Goal: Task Accomplishment & Management: Use online tool/utility

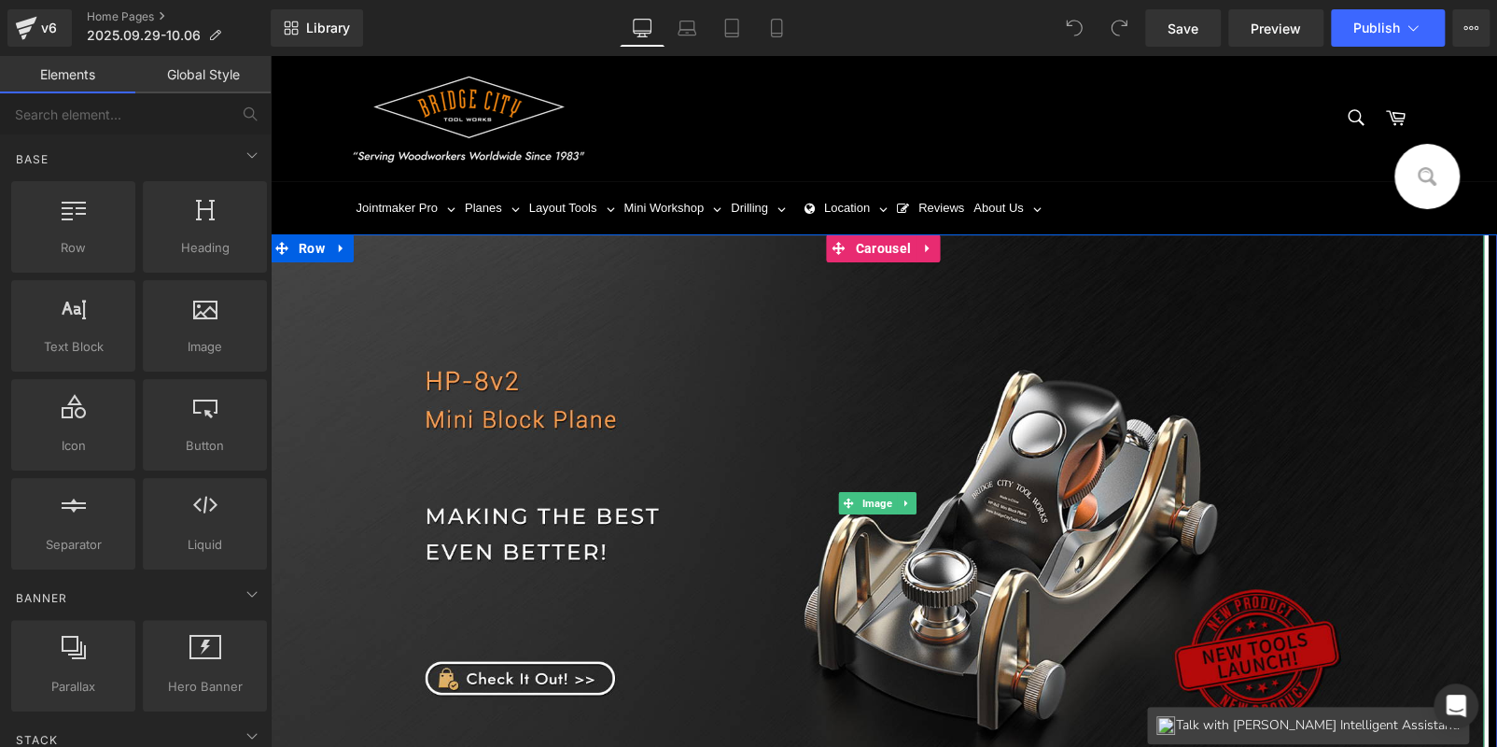
click at [893, 424] on img at bounding box center [877, 503] width 1214 height 538
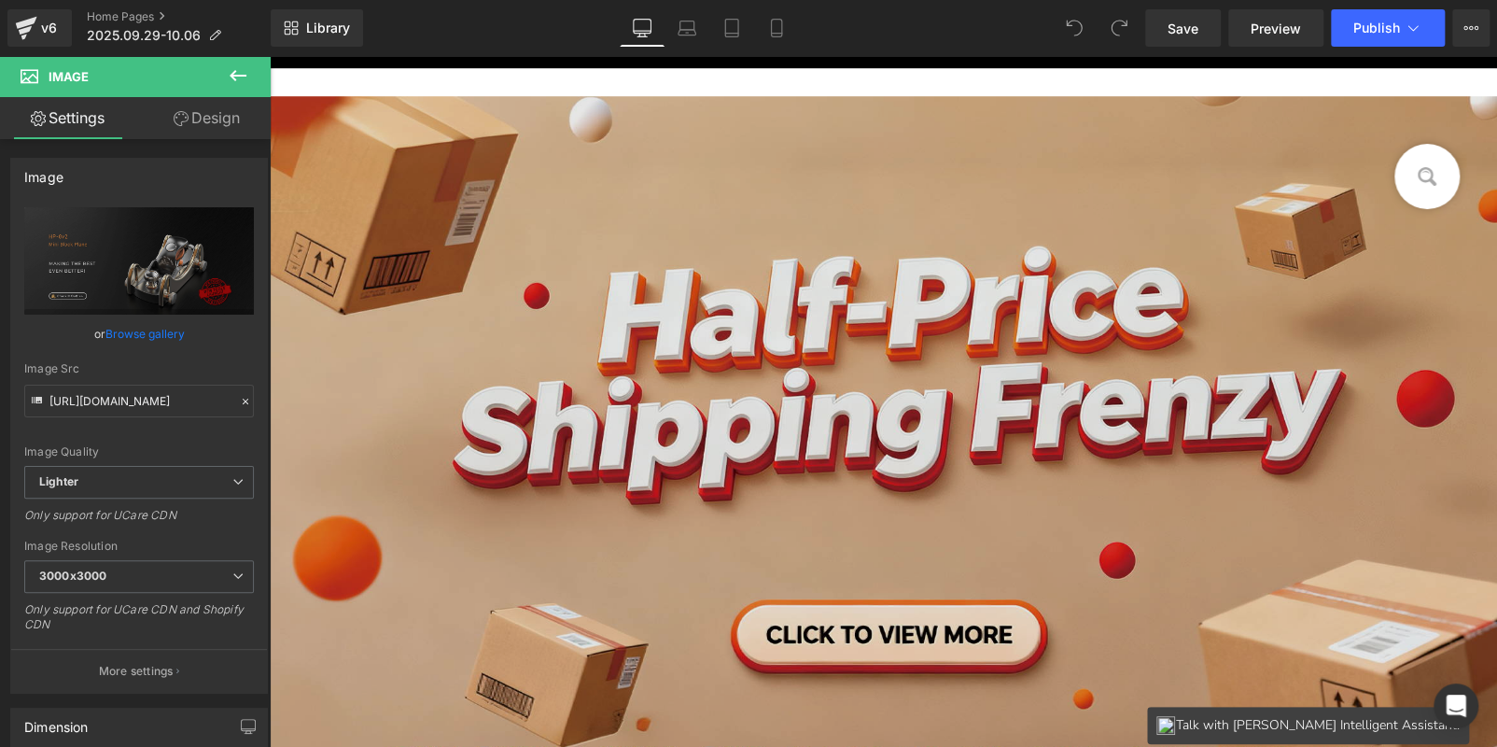
scroll to position [560, 0]
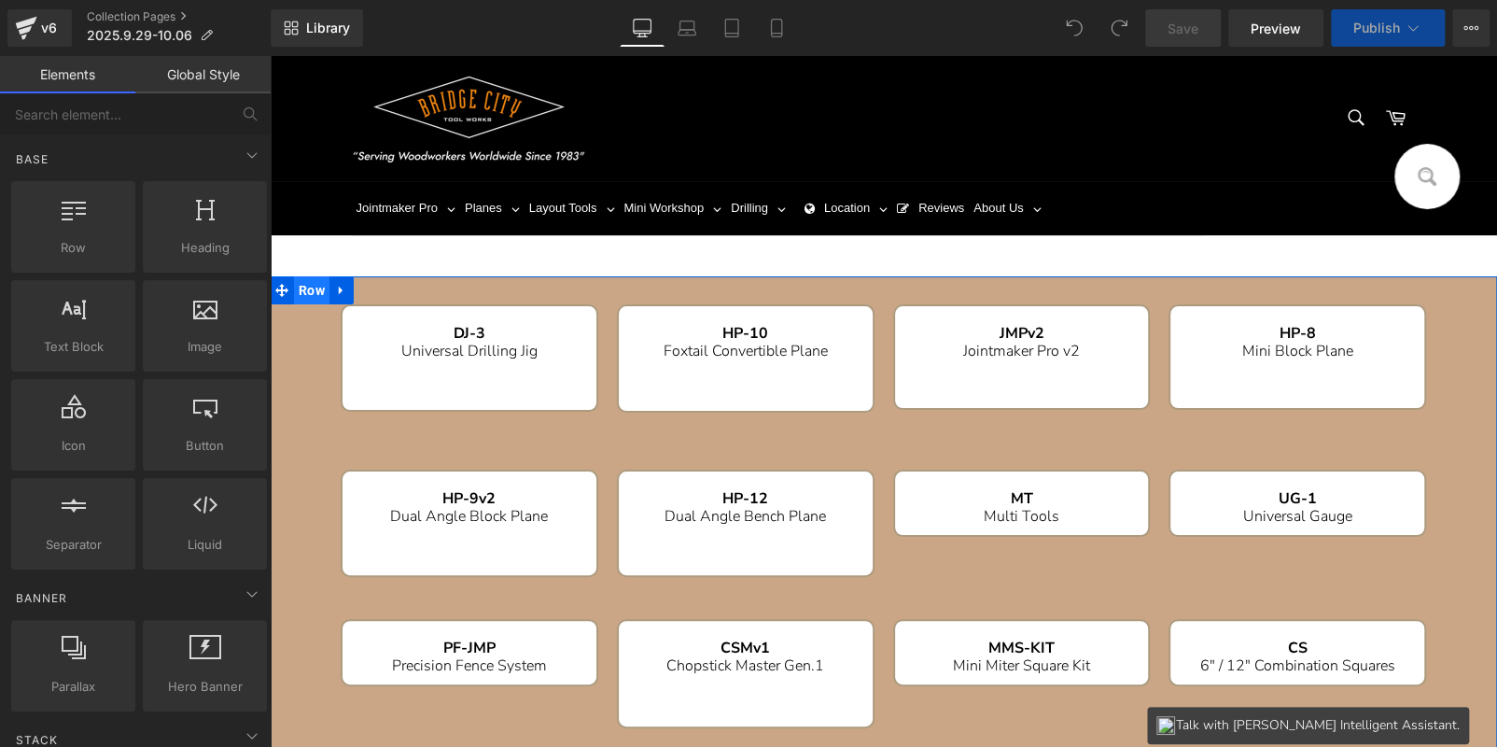
click at [299, 297] on span "Row" at bounding box center [311, 290] width 35 height 28
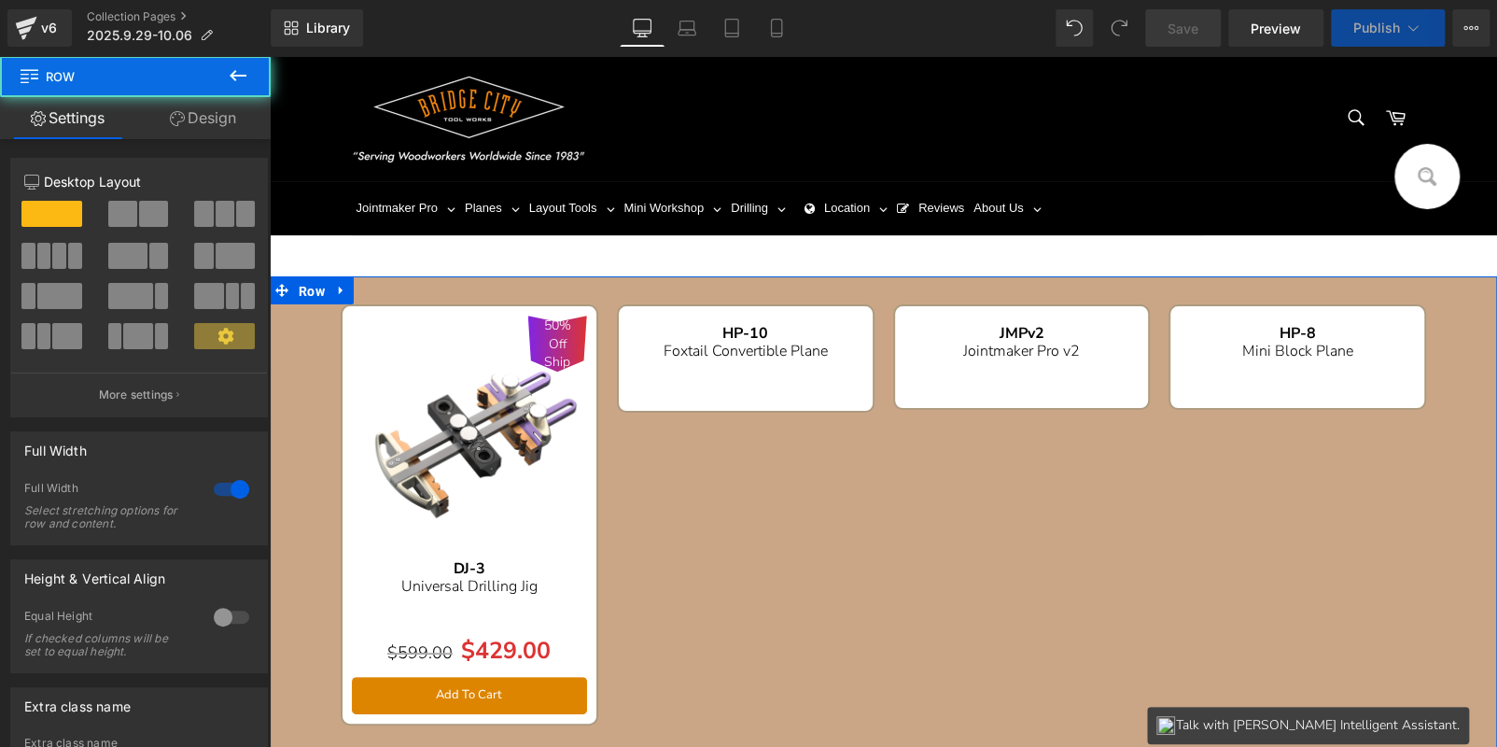
click at [209, 119] on link "Design" at bounding box center [202, 118] width 135 height 42
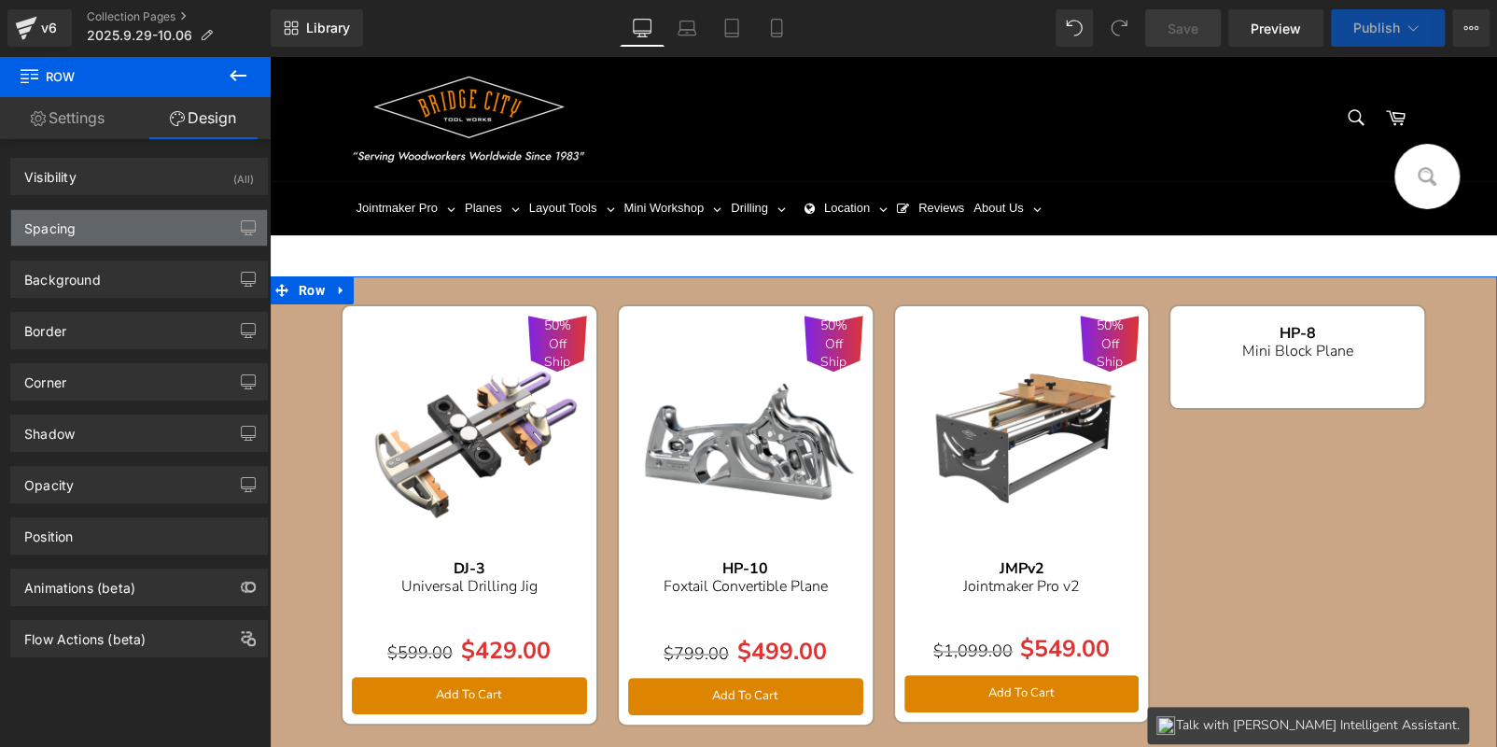
click at [132, 224] on div "Spacing" at bounding box center [139, 227] width 256 height 35
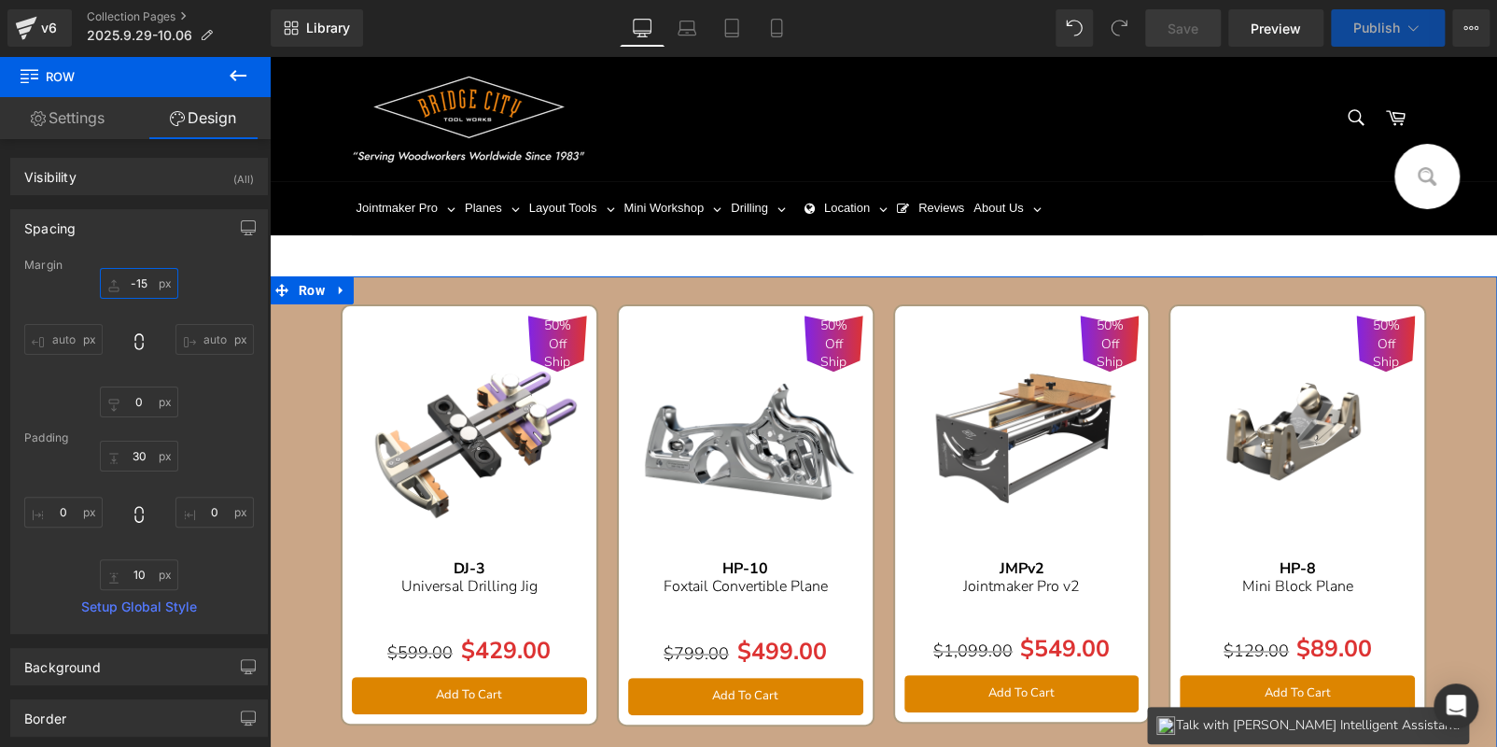
click at [147, 288] on input "-15" at bounding box center [139, 283] width 78 height 31
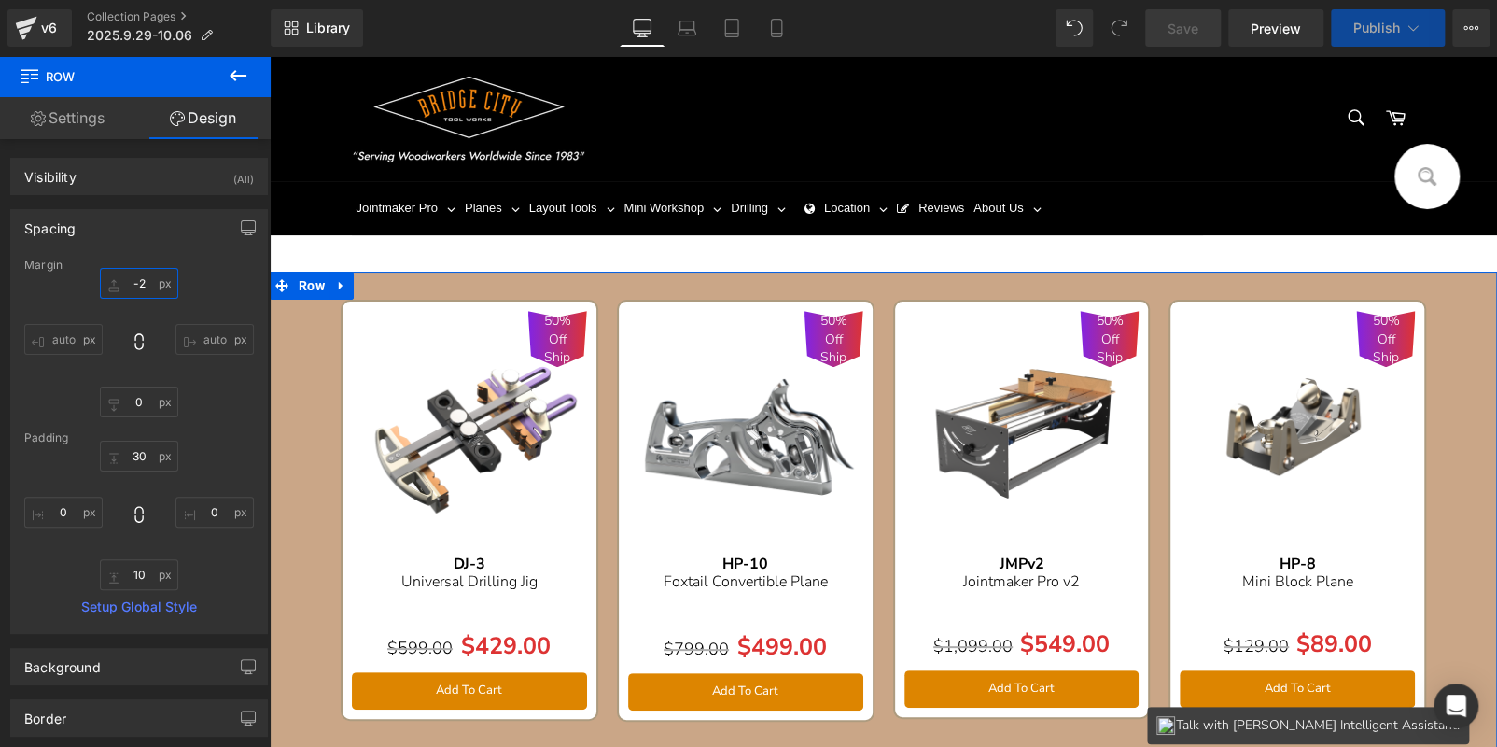
type input "-"
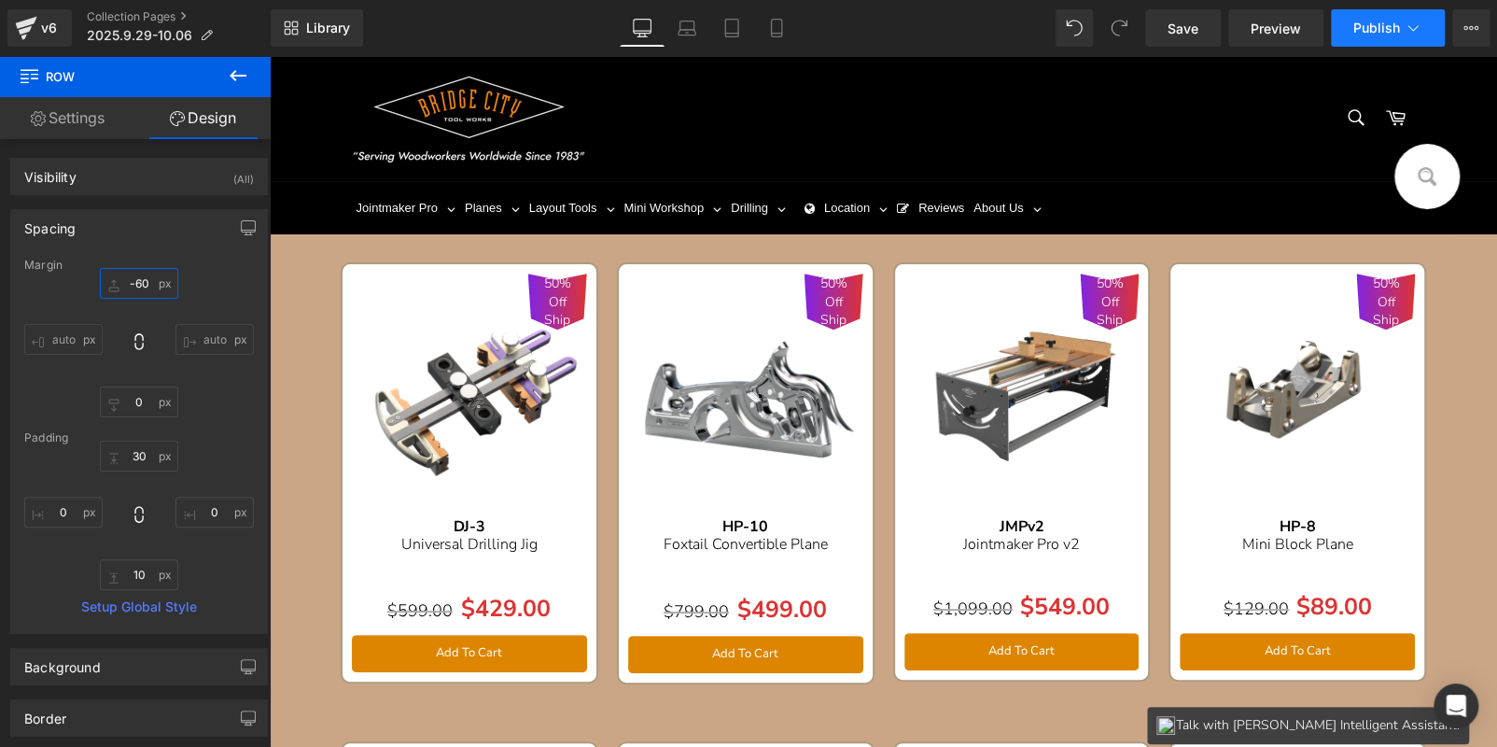
type input "-60"
click at [1365, 38] on button "Publish" at bounding box center [1388, 27] width 114 height 37
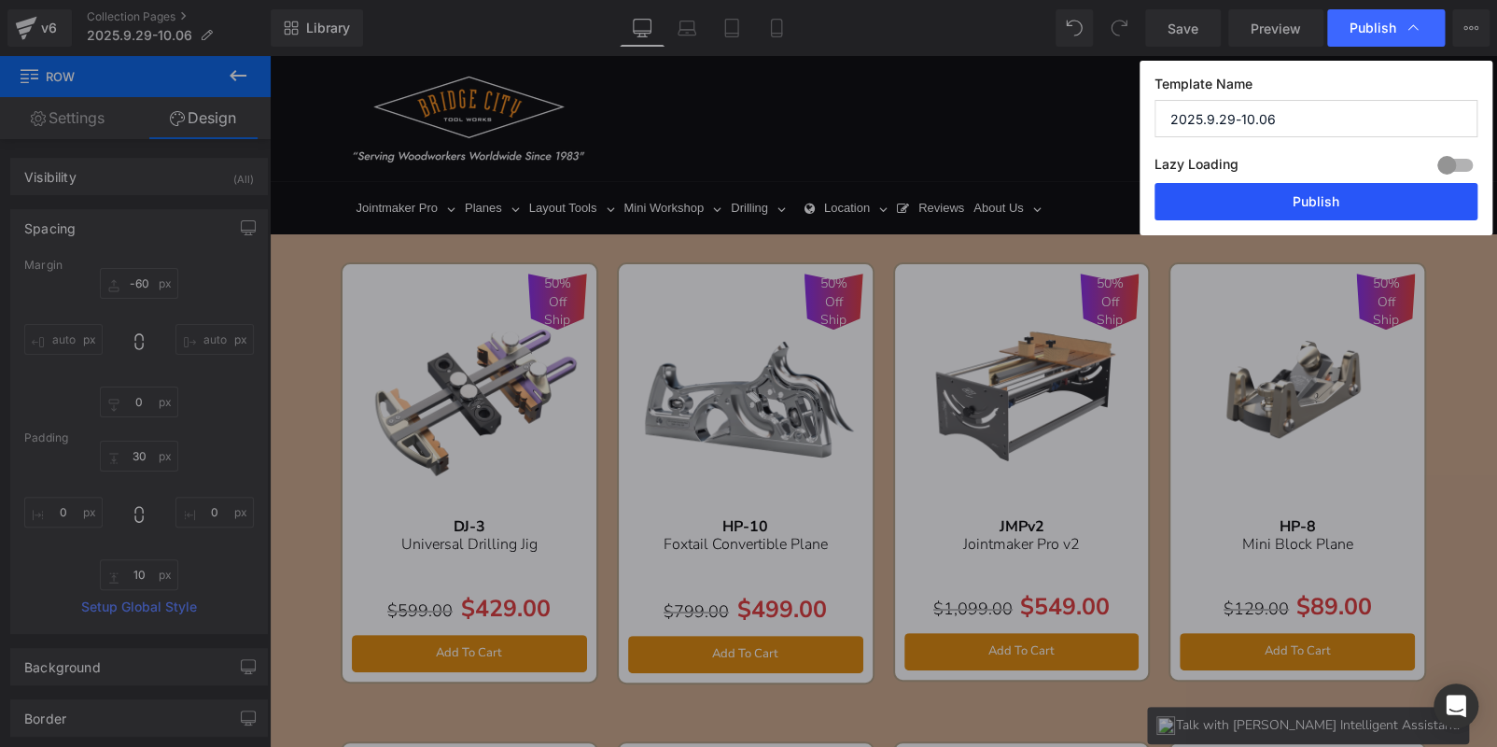
click at [1383, 188] on button "Publish" at bounding box center [1316, 201] width 323 height 37
